Goal: Task Accomplishment & Management: Use online tool/utility

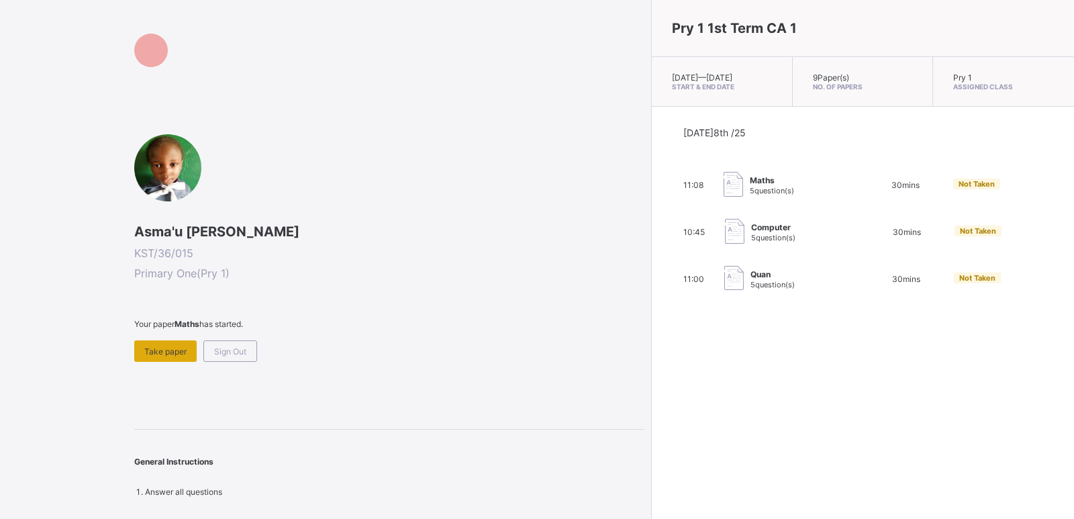
click at [169, 355] on span "Take paper" at bounding box center [165, 351] width 42 height 10
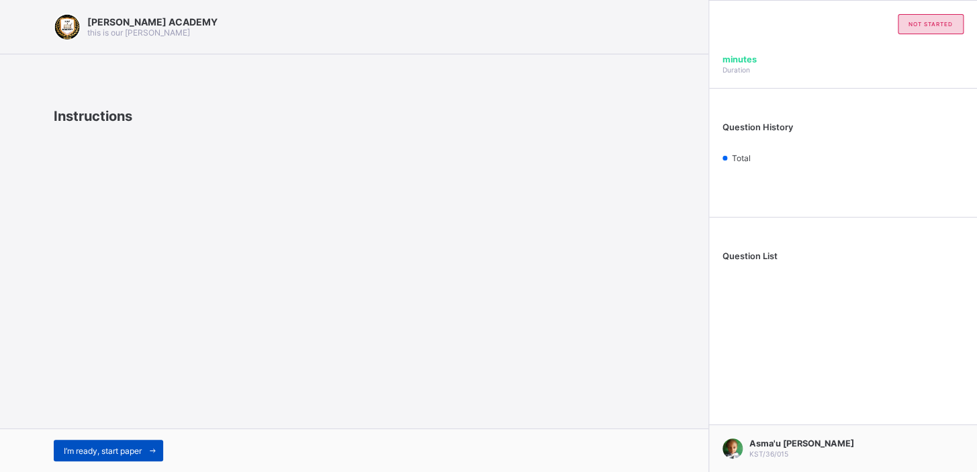
click at [120, 446] on span "I’m ready, start paper" at bounding box center [103, 451] width 78 height 10
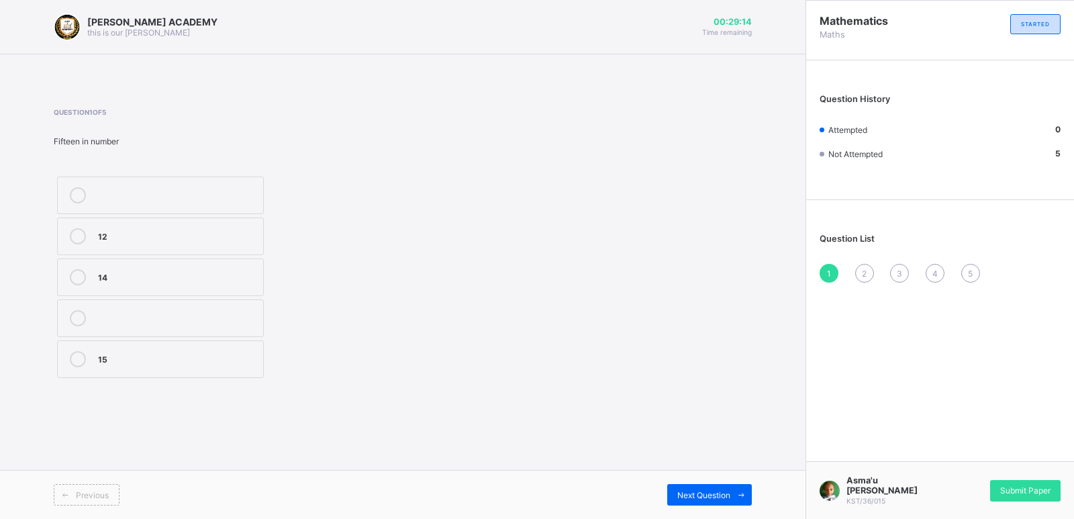
click at [153, 363] on div "15" at bounding box center [177, 357] width 158 height 13
click at [247, 506] on div "Previous Next Question" at bounding box center [403, 494] width 806 height 49
click at [691, 469] on div "[PERSON_NAME] ACADEMY this is our [PERSON_NAME] 00:29:06 Time remaining Questio…" at bounding box center [403, 259] width 806 height 519
click at [213, 364] on div "15" at bounding box center [177, 357] width 158 height 13
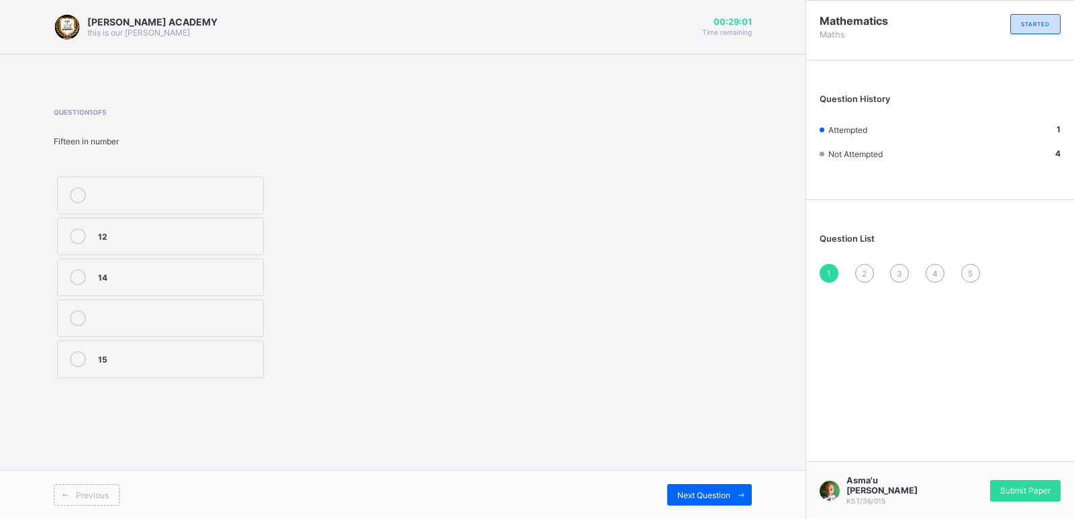
click at [213, 364] on div "15" at bounding box center [177, 357] width 158 height 13
click at [214, 363] on div "15" at bounding box center [177, 357] width 158 height 13
click at [214, 364] on div "15" at bounding box center [177, 357] width 158 height 13
click at [259, 348] on label "15" at bounding box center [160, 359] width 207 height 38
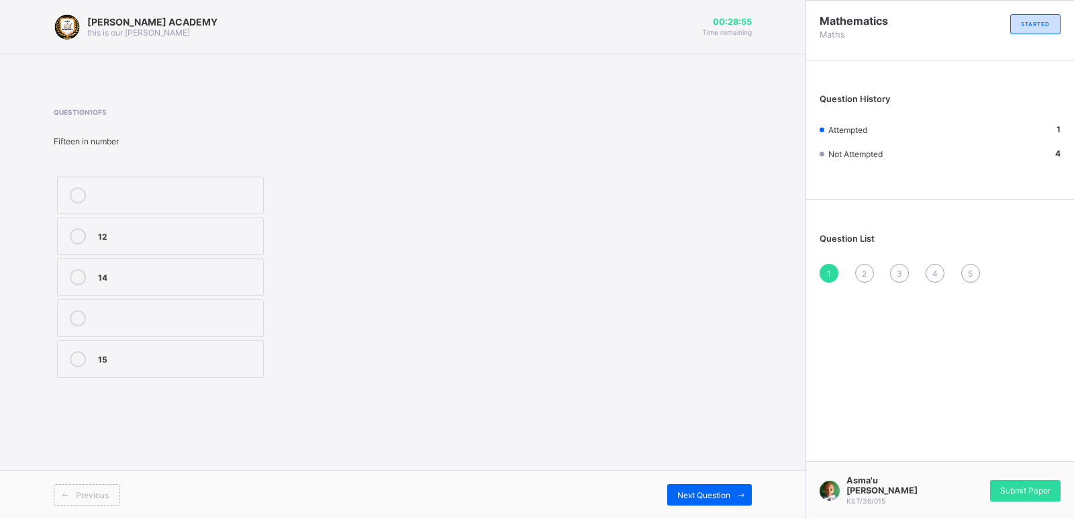
click at [262, 350] on label "15" at bounding box center [160, 359] width 207 height 38
click at [644, 284] on div "Question 1 of 5 Fifteen in number 12 14 15" at bounding box center [403, 244] width 698 height 273
click at [719, 494] on span "Next Question" at bounding box center [703, 495] width 53 height 10
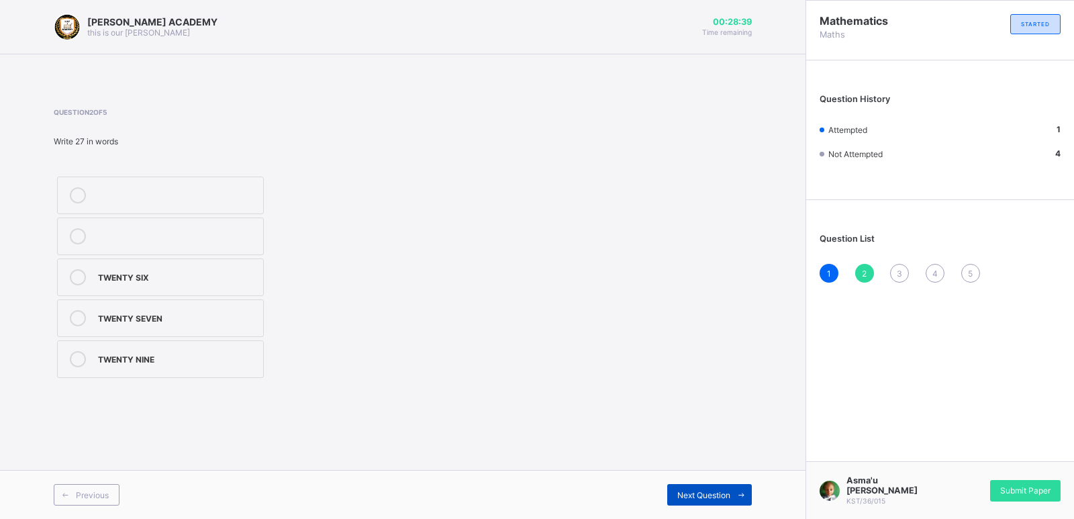
click at [718, 494] on span "Next Question" at bounding box center [703, 495] width 53 height 10
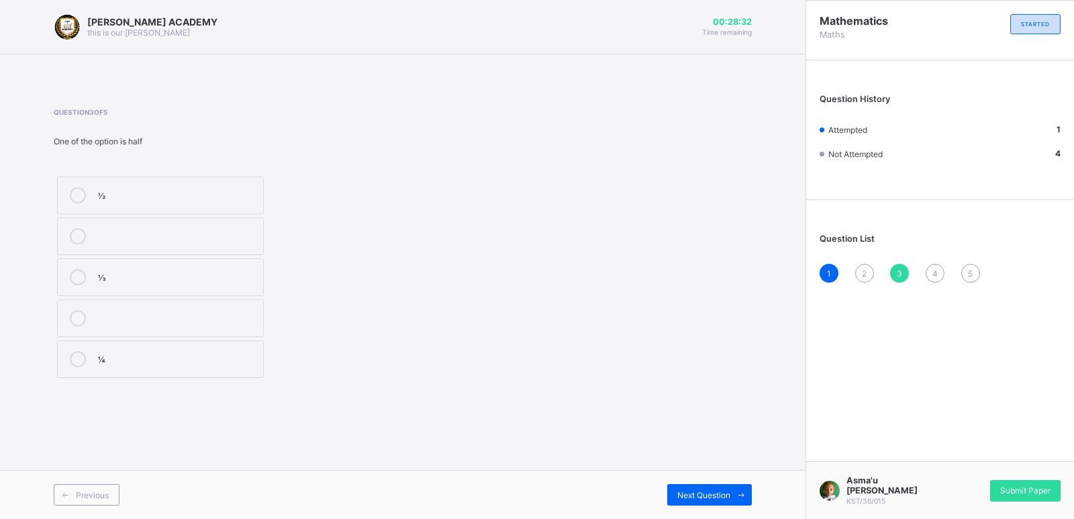
click at [861, 273] on div "2" at bounding box center [864, 273] width 19 height 19
click at [150, 314] on div "TWENTY SEVEN" at bounding box center [177, 316] width 158 height 13
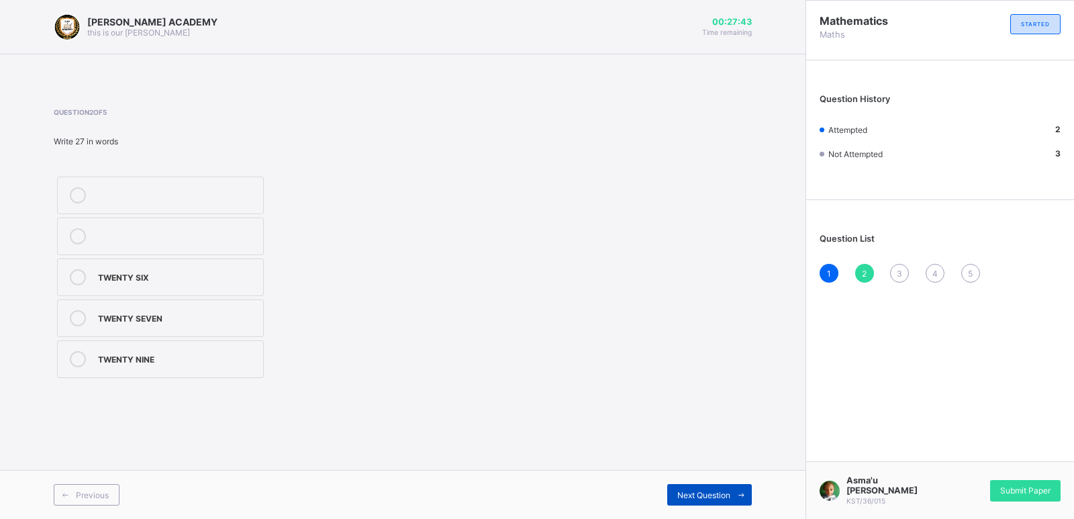
click at [689, 492] on span "Next Question" at bounding box center [703, 495] width 53 height 10
click at [120, 197] on div "½" at bounding box center [177, 193] width 158 height 13
click at [708, 492] on span "Next Question" at bounding box center [703, 495] width 53 height 10
click at [197, 316] on div "THIRTY FIVE" at bounding box center [177, 316] width 158 height 13
click at [704, 485] on div "Next Question" at bounding box center [709, 494] width 85 height 21
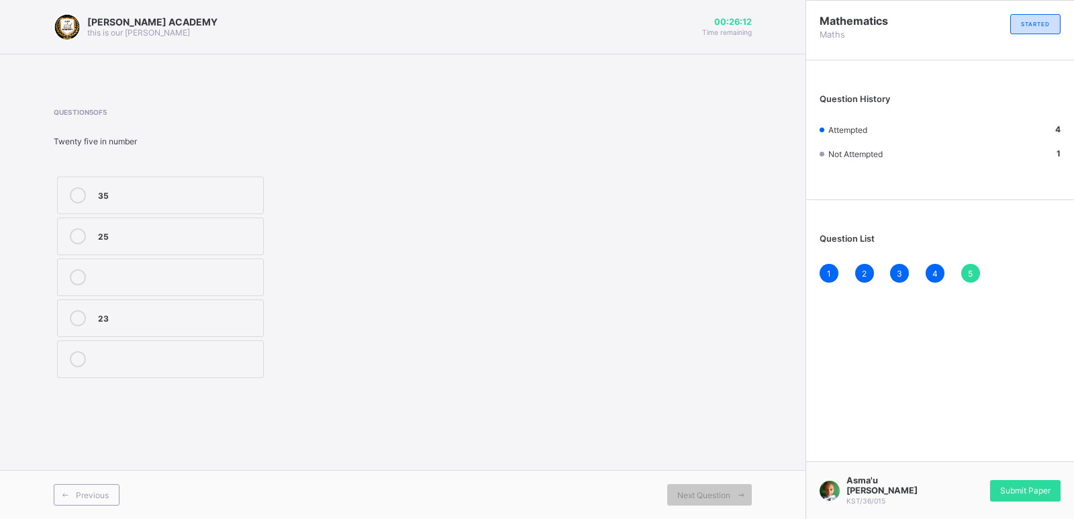
click at [97, 229] on label "25" at bounding box center [160, 237] width 207 height 38
click at [1034, 483] on div "Submit Paper" at bounding box center [1025, 490] width 70 height 21
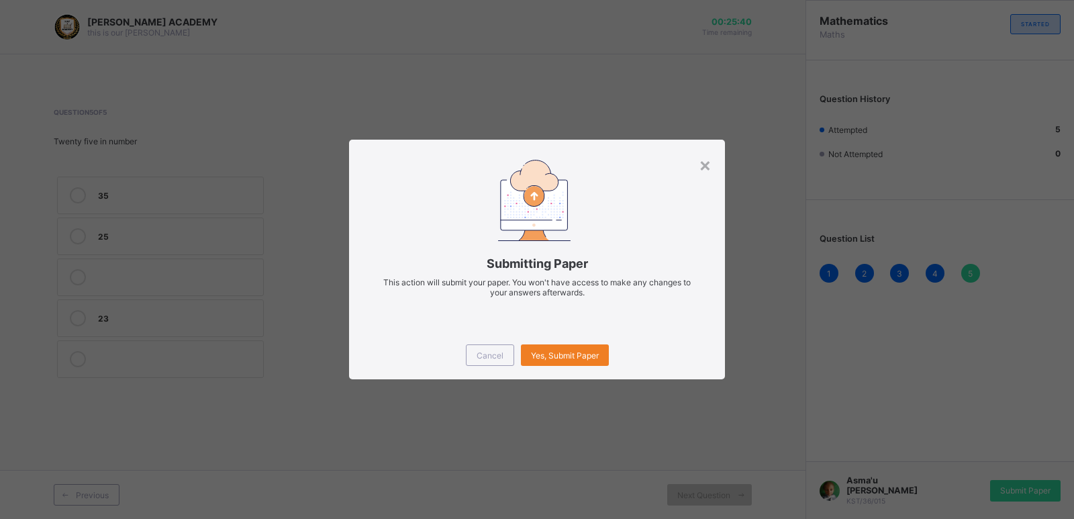
click at [654, 276] on span at bounding box center [537, 274] width 336 height 7
click at [709, 154] on div "×" at bounding box center [705, 164] width 13 height 23
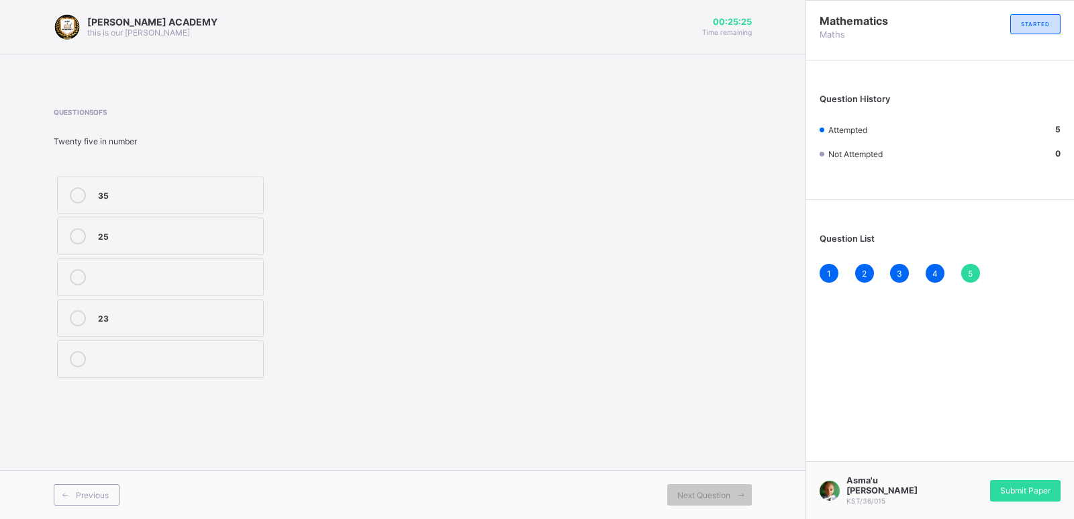
click at [110, 230] on div "25" at bounding box center [177, 234] width 158 height 13
click at [90, 237] on div at bounding box center [77, 236] width 27 height 16
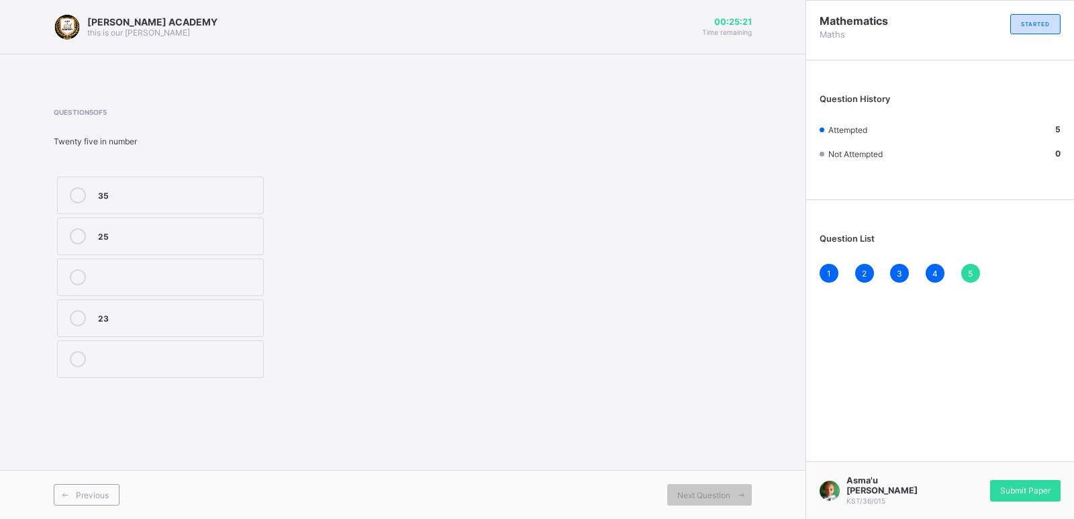
click at [90, 237] on div at bounding box center [77, 236] width 27 height 16
click at [679, 490] on span "Next Question" at bounding box center [703, 495] width 53 height 10
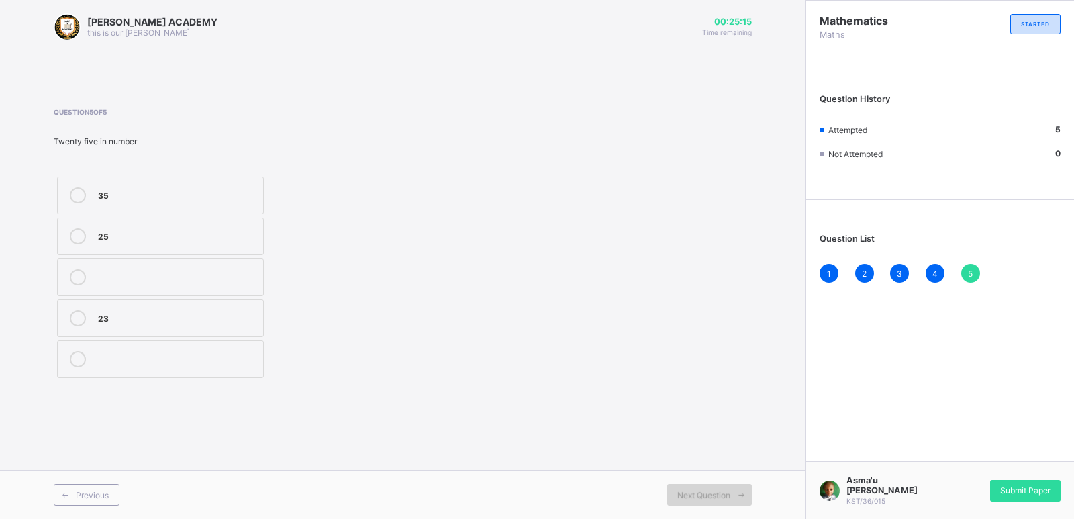
click at [679, 490] on span "Next Question" at bounding box center [703, 495] width 53 height 10
click at [974, 269] on div "5" at bounding box center [970, 273] width 19 height 19
click at [130, 232] on div "25" at bounding box center [177, 234] width 158 height 13
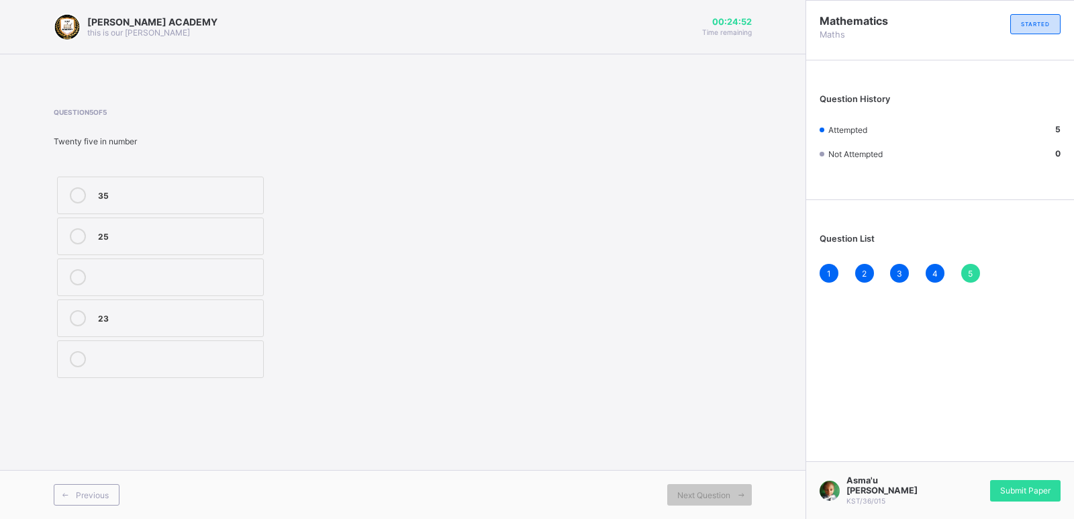
click at [130, 232] on div "25" at bounding box center [177, 234] width 158 height 13
click at [73, 230] on icon at bounding box center [78, 236] width 16 height 16
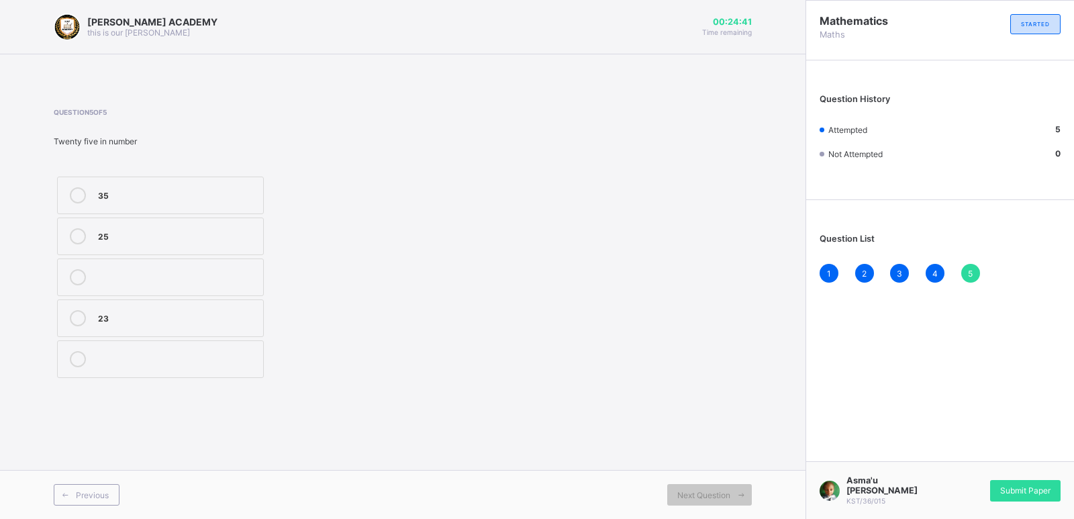
click at [73, 230] on icon at bounding box center [78, 236] width 16 height 16
click at [1032, 483] on div "Submit Paper" at bounding box center [1025, 490] width 70 height 21
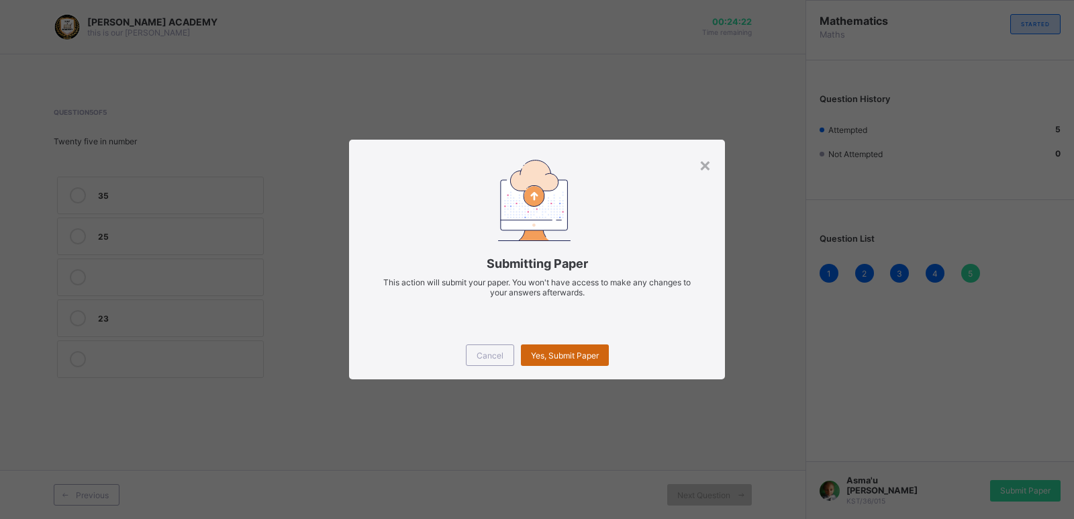
click at [584, 360] on div "Yes, Submit Paper" at bounding box center [565, 354] width 88 height 21
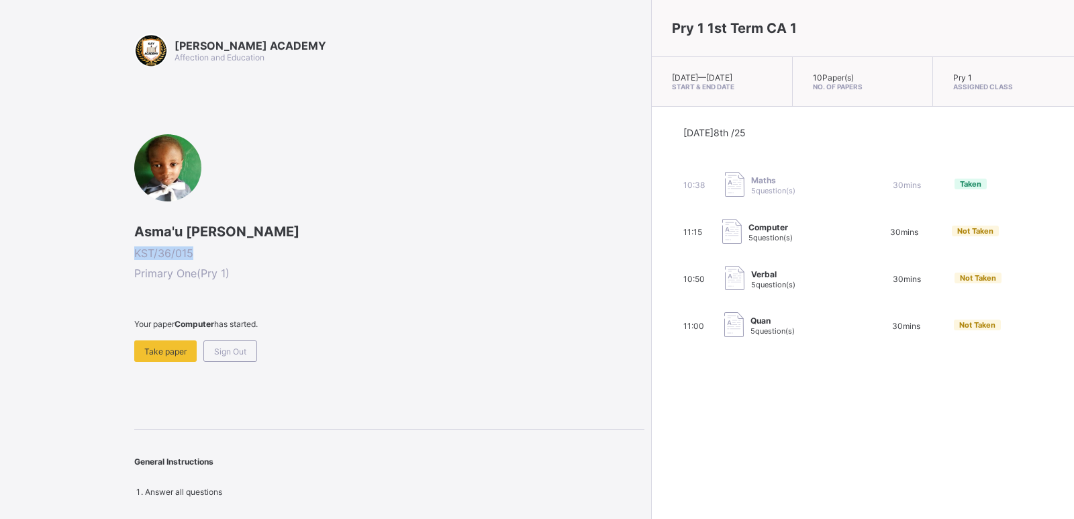
drag, startPoint x: 197, startPoint y: 248, endPoint x: 113, endPoint y: 251, distance: 84.0
click at [113, 251] on div "[PERSON_NAME] ACADEMY Affection and Education Asma'u [PERSON_NAME] KST/36/015 P…" at bounding box center [322, 259] width 644 height 519
copy span "KST/36/015"
click at [291, 338] on span at bounding box center [389, 334] width 510 height 11
click at [171, 356] on span "Take paper" at bounding box center [165, 351] width 42 height 10
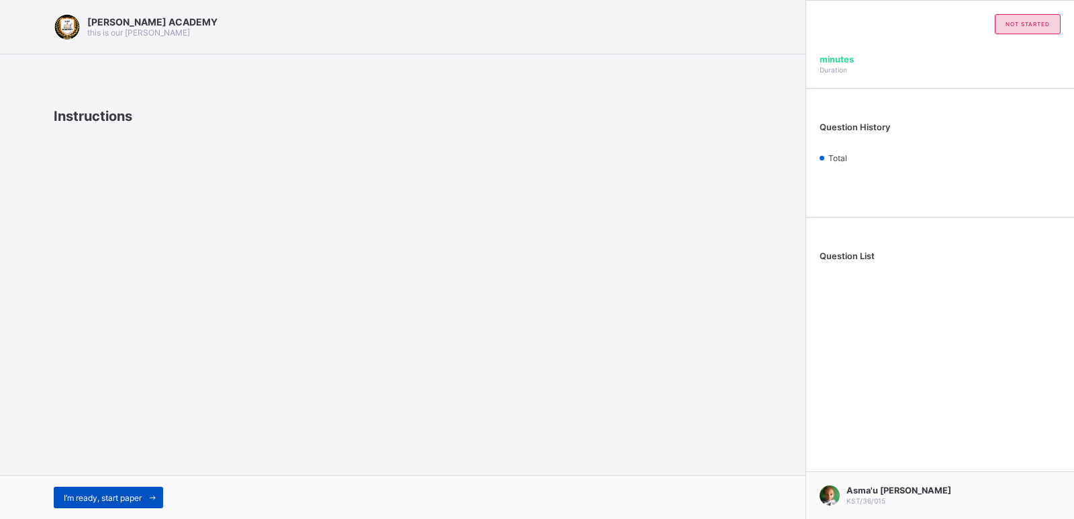
click at [103, 494] on span "I’m ready, start paper" at bounding box center [103, 498] width 78 height 10
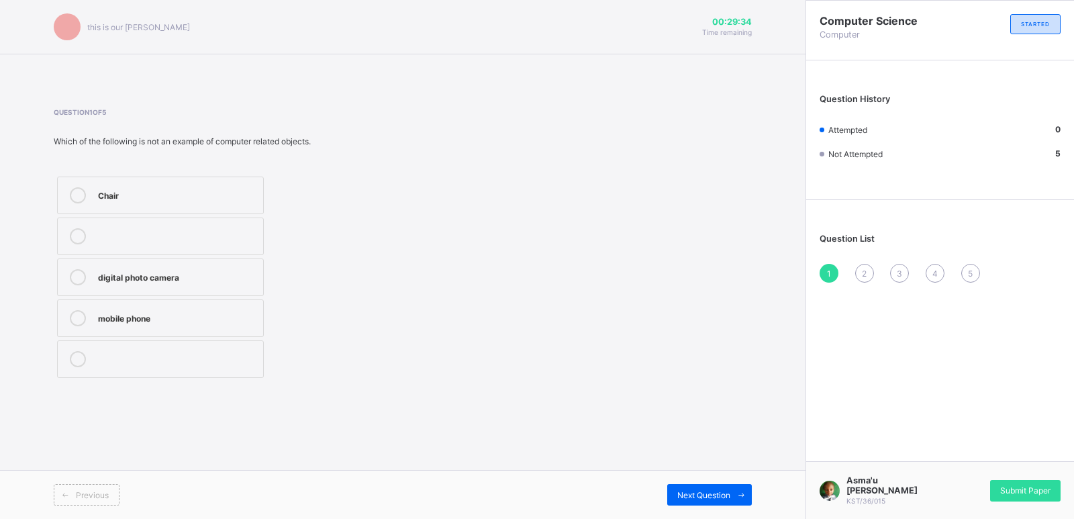
click at [183, 195] on div "Chair" at bounding box center [177, 193] width 158 height 13
click at [686, 490] on span "Next Question" at bounding box center [703, 495] width 53 height 10
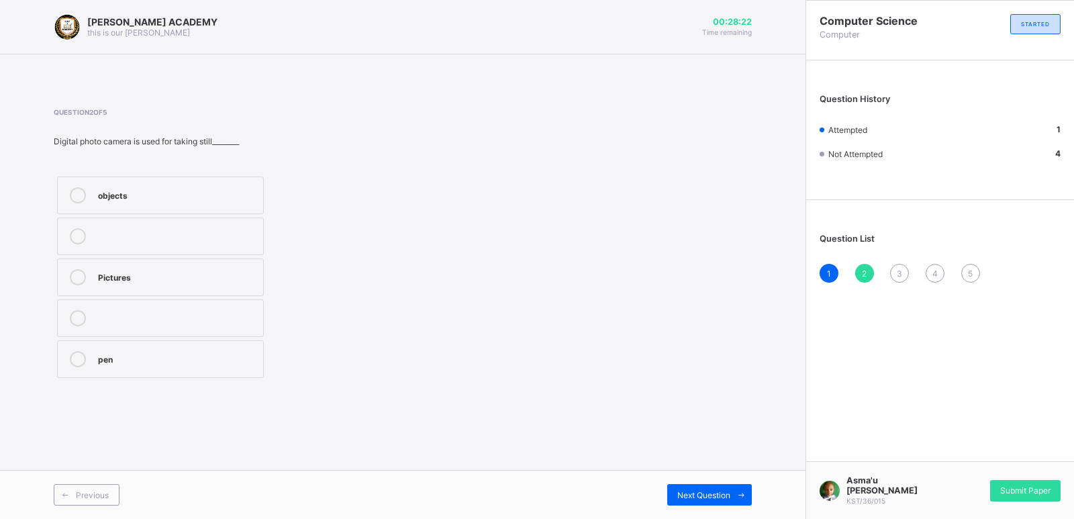
click at [105, 187] on label "objects" at bounding box center [160, 196] width 207 height 38
click at [692, 485] on div "Next Question" at bounding box center [709, 494] width 85 height 21
click at [161, 199] on div "Mobile phones" at bounding box center [177, 193] width 158 height 13
click at [730, 485] on span at bounding box center [740, 494] width 21 height 21
click at [191, 264] on label "Calls" at bounding box center [160, 277] width 207 height 38
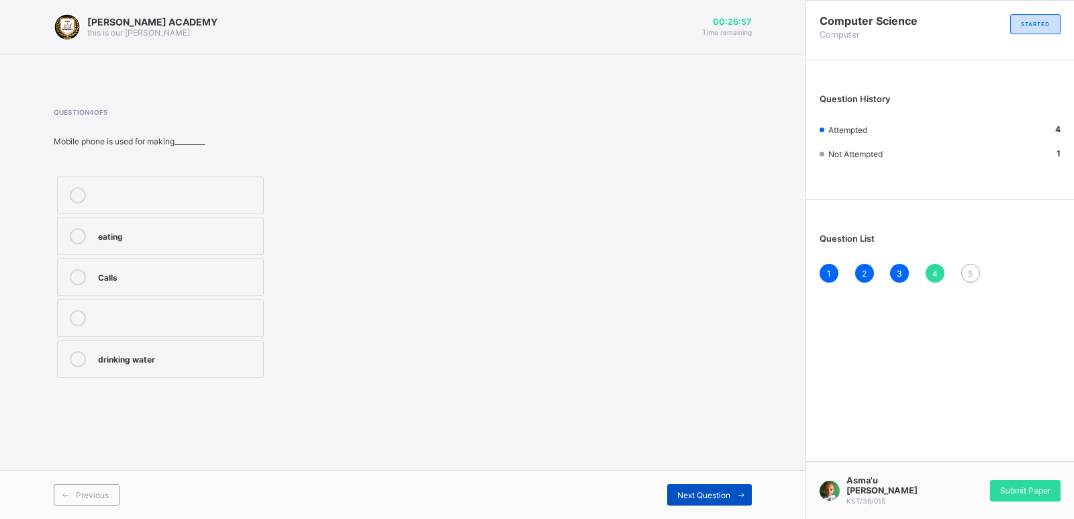
click at [691, 491] on span "Next Question" at bounding box center [703, 495] width 53 height 10
click at [127, 278] on div "Features" at bounding box center [177, 275] width 158 height 13
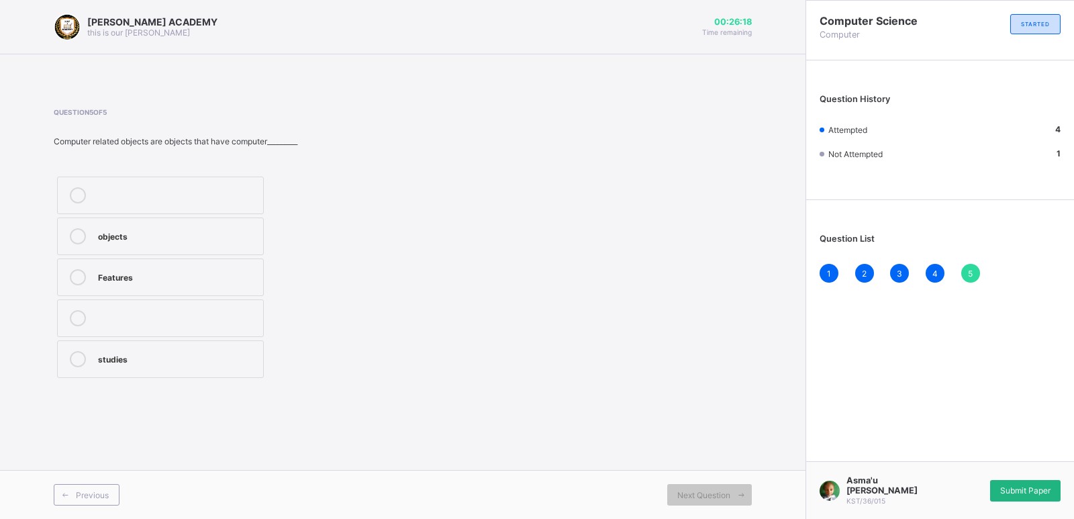
click at [1034, 485] on span "Submit Paper" at bounding box center [1025, 490] width 50 height 10
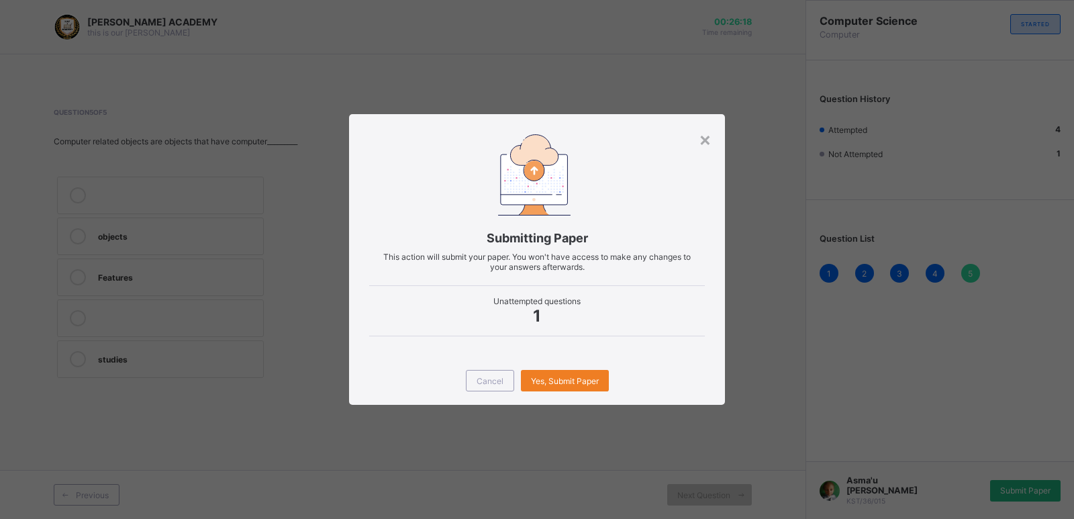
click at [1034, 485] on div "× Submitting Paper This action will submit your paper. You won't have access to…" at bounding box center [537, 259] width 1074 height 519
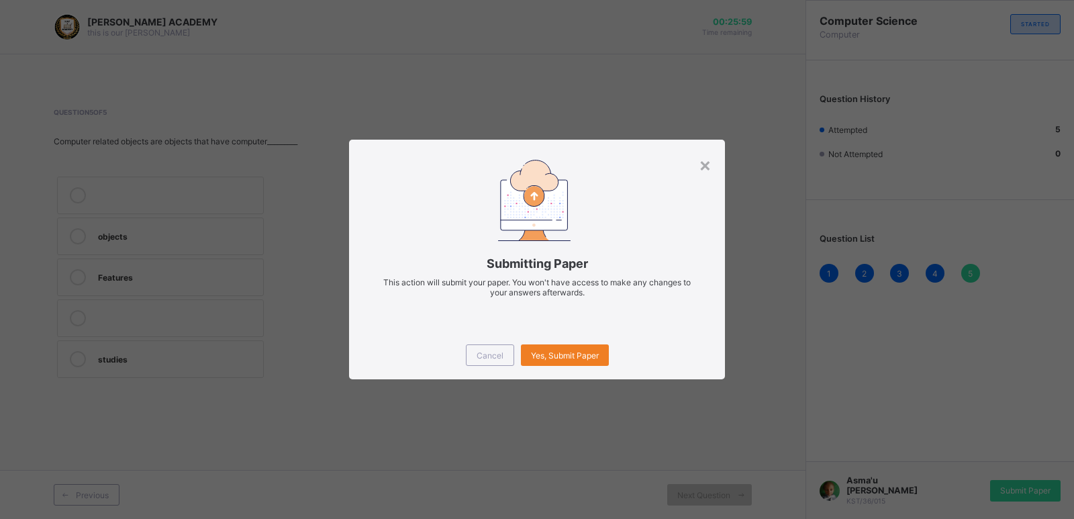
click at [663, 281] on span "This action will submit your paper. You won't have access to make any changes t…" at bounding box center [536, 287] width 307 height 20
click at [565, 353] on span "Yes, Submit Paper" at bounding box center [565, 355] width 68 height 10
click at [565, 353] on div "Yes, Submit Paper" at bounding box center [565, 354] width 88 height 21
click at [565, 353] on span "Yes, Submit Paper" at bounding box center [565, 355] width 68 height 10
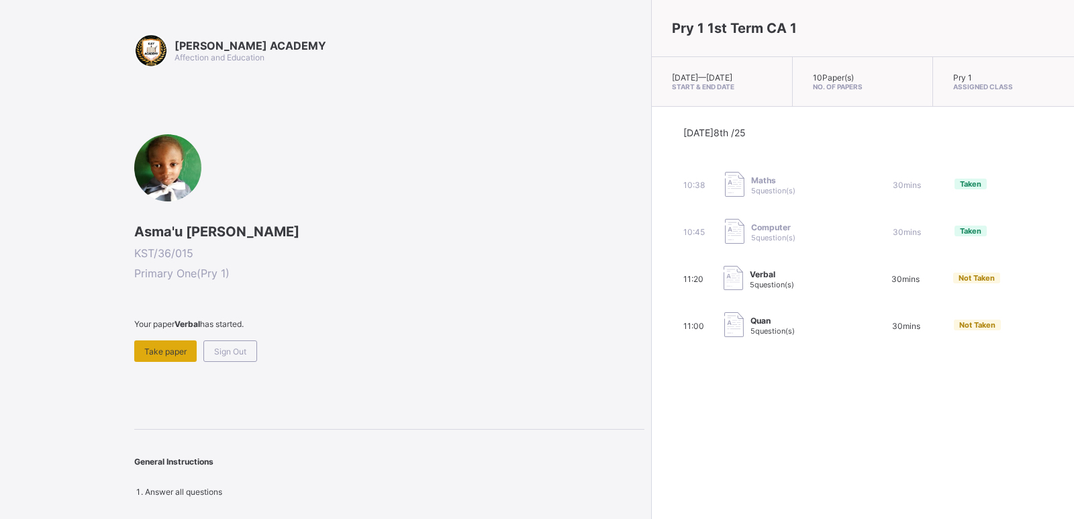
click at [157, 351] on span "Take paper" at bounding box center [165, 351] width 42 height 10
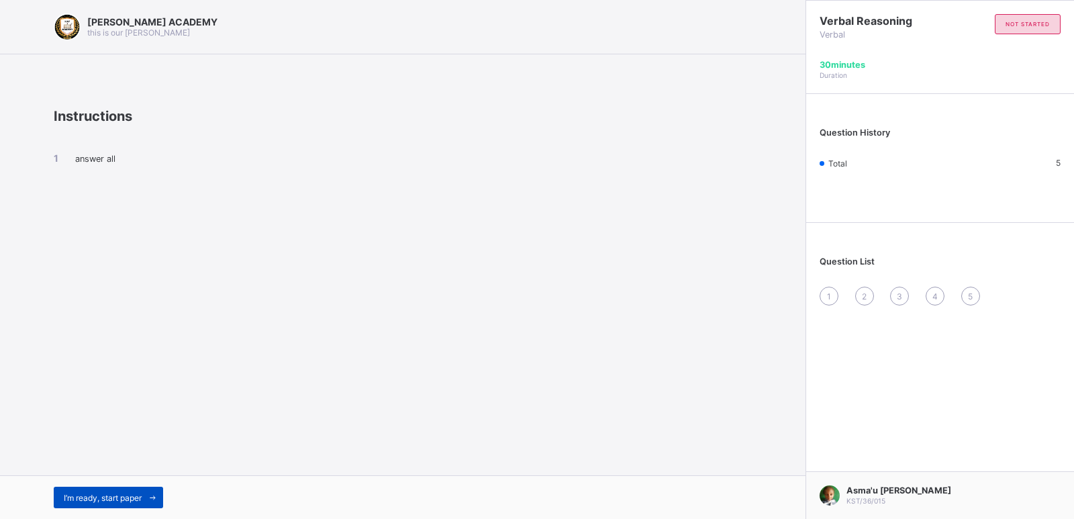
click at [116, 495] on span "I’m ready, start paper" at bounding box center [103, 498] width 78 height 10
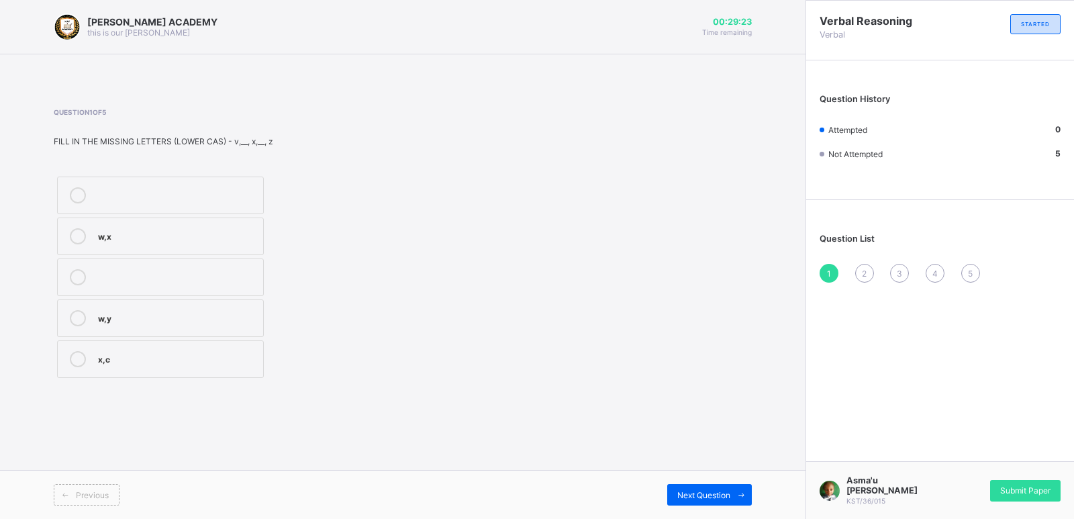
click at [95, 312] on label "w,y" at bounding box center [160, 318] width 207 height 38
click at [687, 492] on span "Next Question" at bounding box center [703, 495] width 53 height 10
click at [88, 190] on div at bounding box center [77, 195] width 27 height 16
click at [691, 491] on span "Next Question" at bounding box center [703, 495] width 53 height 10
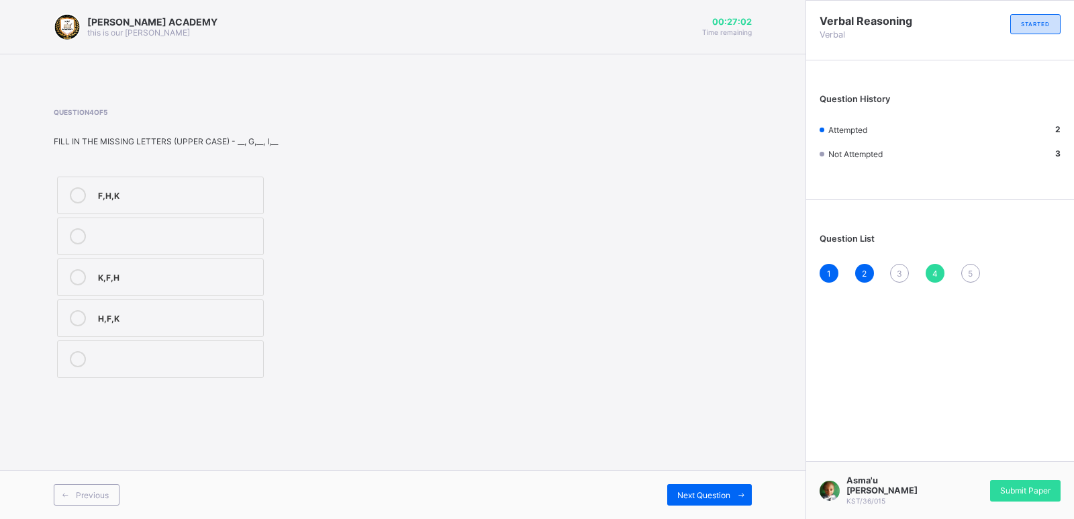
click at [131, 188] on div "F,H,K" at bounding box center [177, 193] width 158 height 13
click at [710, 491] on span "Next Question" at bounding box center [703, 495] width 53 height 10
click at [899, 265] on div "3" at bounding box center [899, 273] width 19 height 19
click at [171, 191] on div "C,C" at bounding box center [177, 193] width 158 height 13
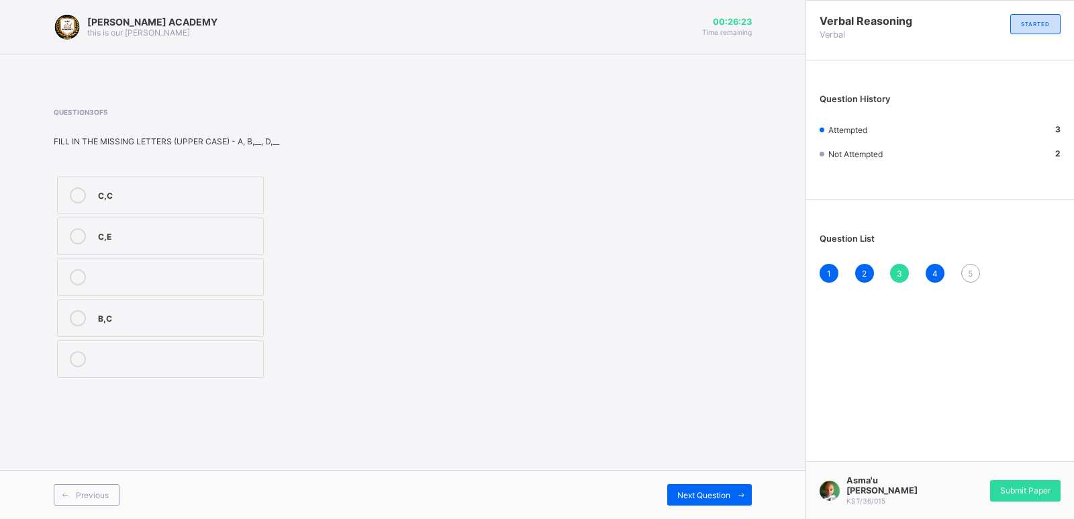
click at [164, 242] on div "C,E" at bounding box center [177, 236] width 158 height 16
click at [690, 489] on div "Next Question" at bounding box center [709, 494] width 85 height 21
click at [185, 230] on div "r,t" at bounding box center [177, 234] width 158 height 13
click at [969, 275] on span "5" at bounding box center [970, 274] width 5 height 10
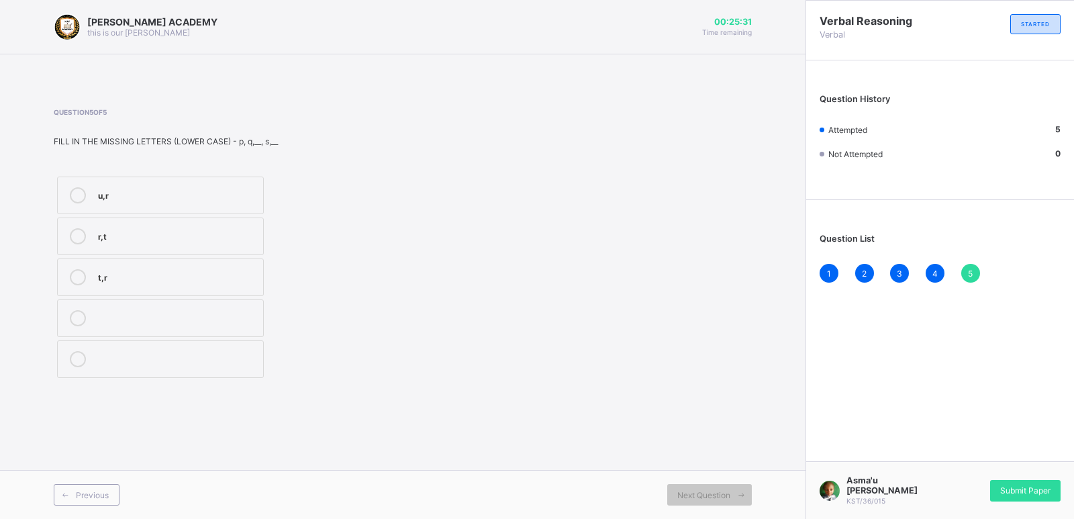
click at [969, 275] on span "5" at bounding box center [970, 274] width 5 height 10
click at [1033, 483] on div "Submit Paper" at bounding box center [1025, 490] width 70 height 21
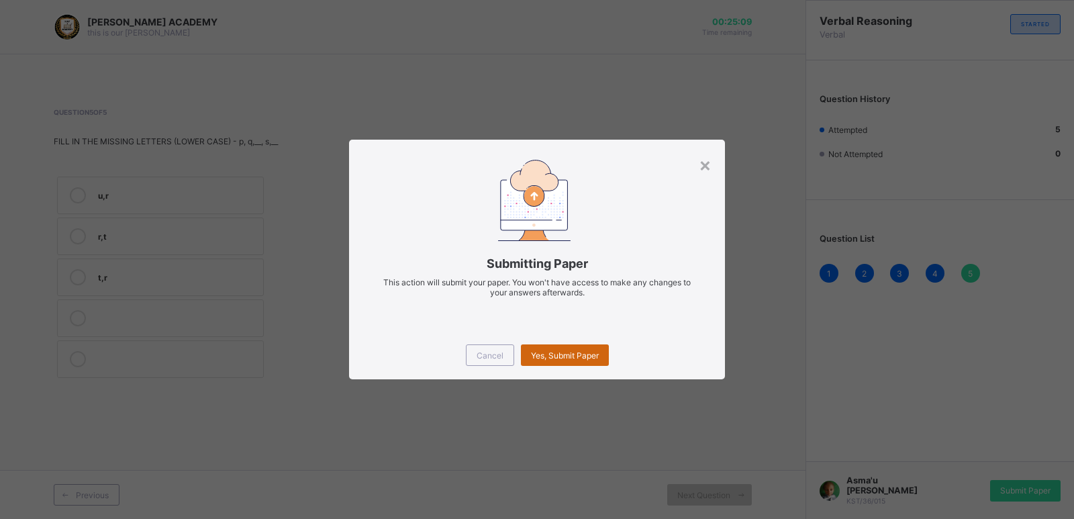
click at [550, 360] on span "Yes, Submit Paper" at bounding box center [565, 355] width 68 height 10
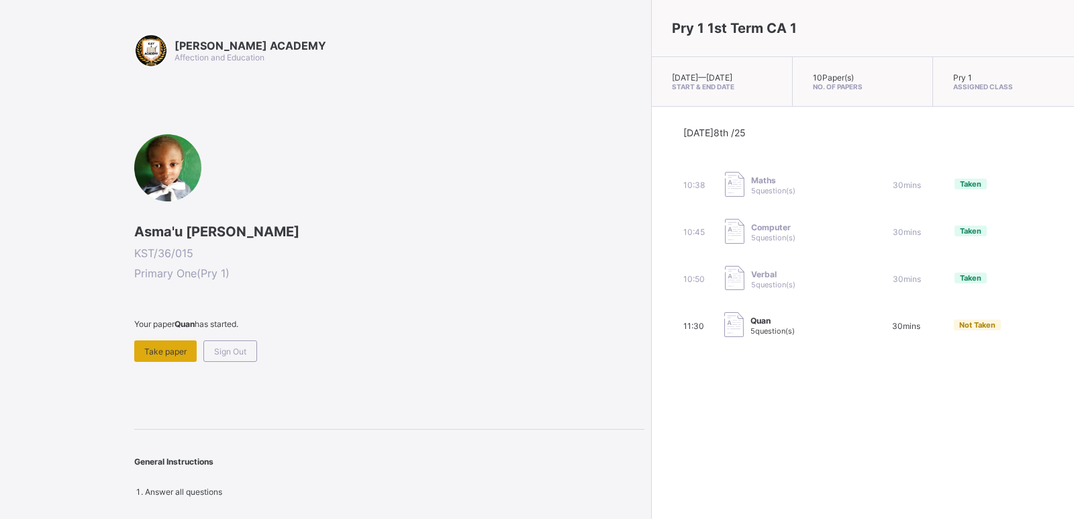
click at [150, 351] on span "Take paper" at bounding box center [165, 351] width 42 height 10
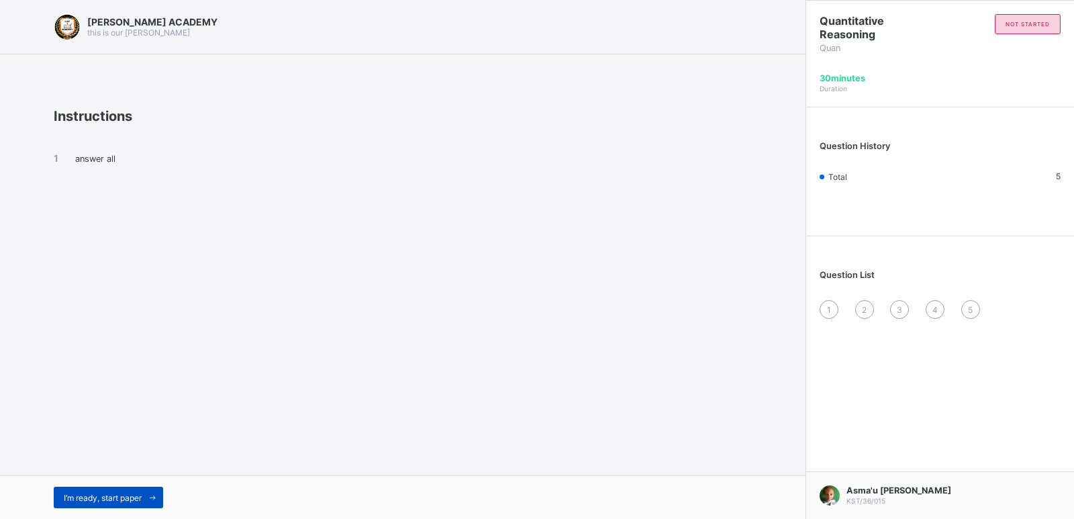
click at [68, 495] on span "I’m ready, start paper" at bounding box center [103, 498] width 78 height 10
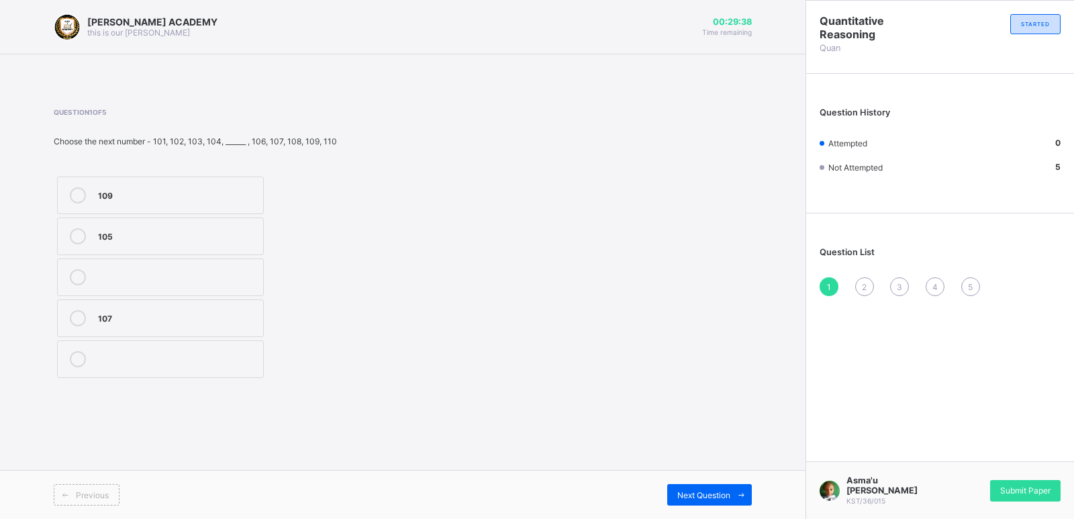
click at [112, 231] on div "105" at bounding box center [177, 234] width 158 height 13
click at [712, 483] on div "Previous Next Question" at bounding box center [403, 494] width 806 height 49
click at [713, 488] on div "Next Question" at bounding box center [709, 494] width 85 height 21
click at [218, 346] on label "8" at bounding box center [160, 359] width 207 height 38
click at [701, 487] on div "Next Question" at bounding box center [709, 494] width 85 height 21
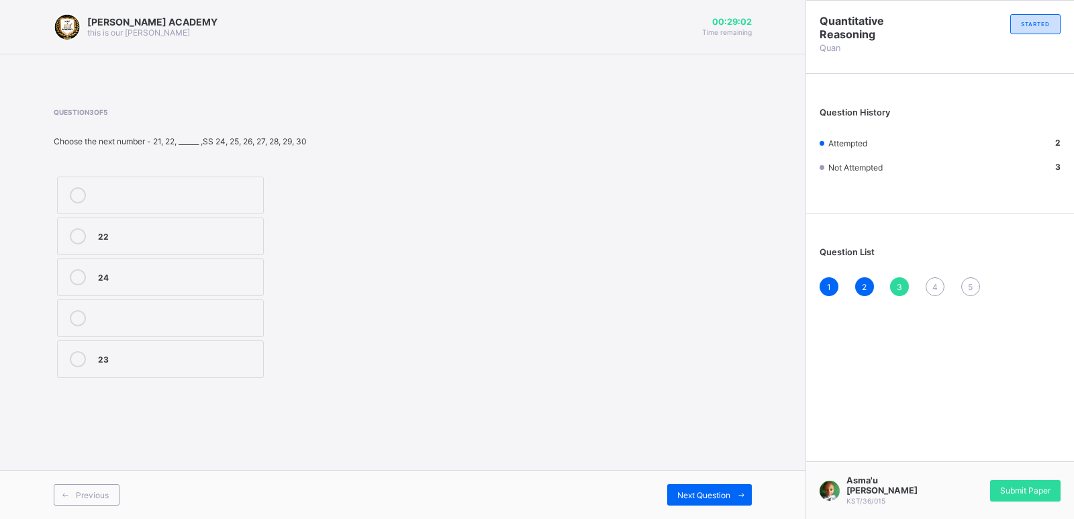
click at [105, 356] on div "23" at bounding box center [177, 357] width 158 height 13
click at [722, 491] on span "Next Question" at bounding box center [703, 495] width 53 height 10
click at [232, 228] on div "70" at bounding box center [177, 234] width 158 height 13
click at [733, 485] on span at bounding box center [740, 494] width 21 height 21
click at [202, 195] on div "15" at bounding box center [177, 193] width 158 height 13
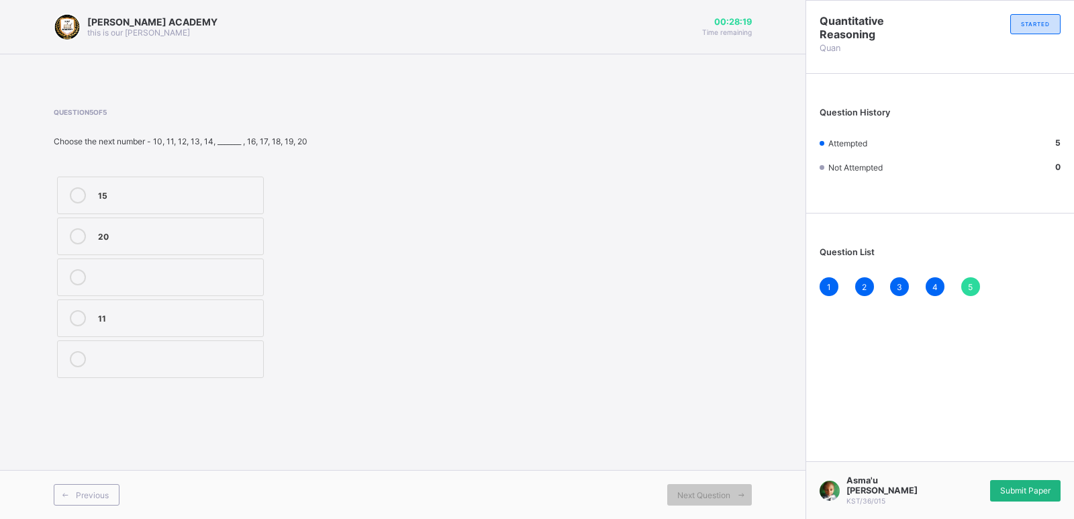
click at [1027, 487] on span "Submit Paper" at bounding box center [1025, 490] width 50 height 10
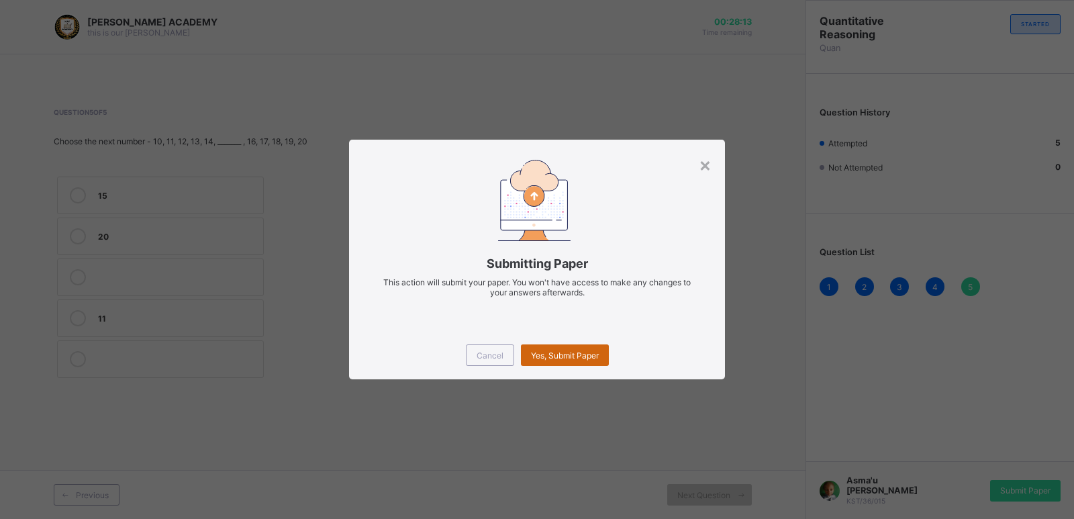
click at [549, 346] on div "Yes, Submit Paper" at bounding box center [565, 354] width 88 height 21
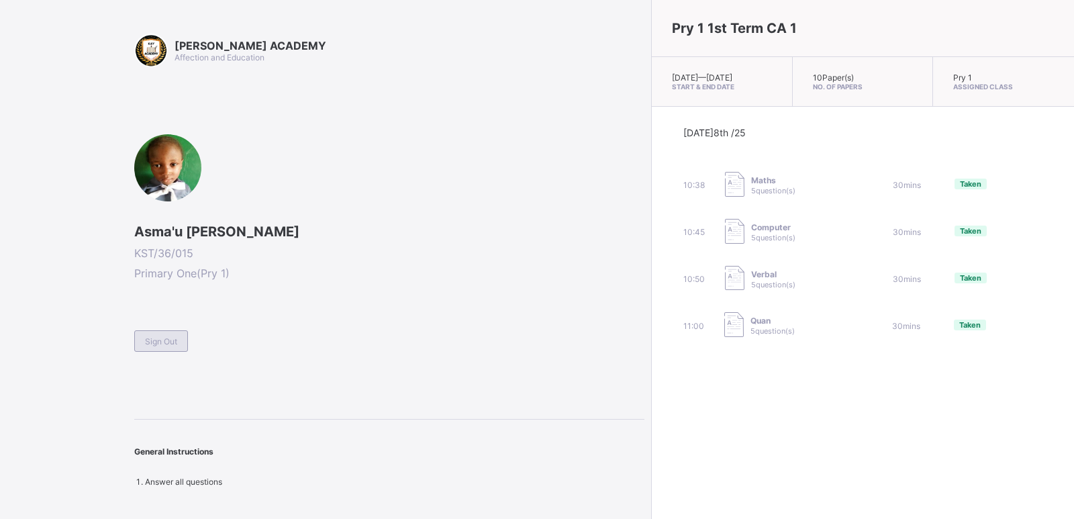
click at [173, 340] on span "Sign Out" at bounding box center [161, 341] width 32 height 10
